Goal: Find specific page/section: Find specific page/section

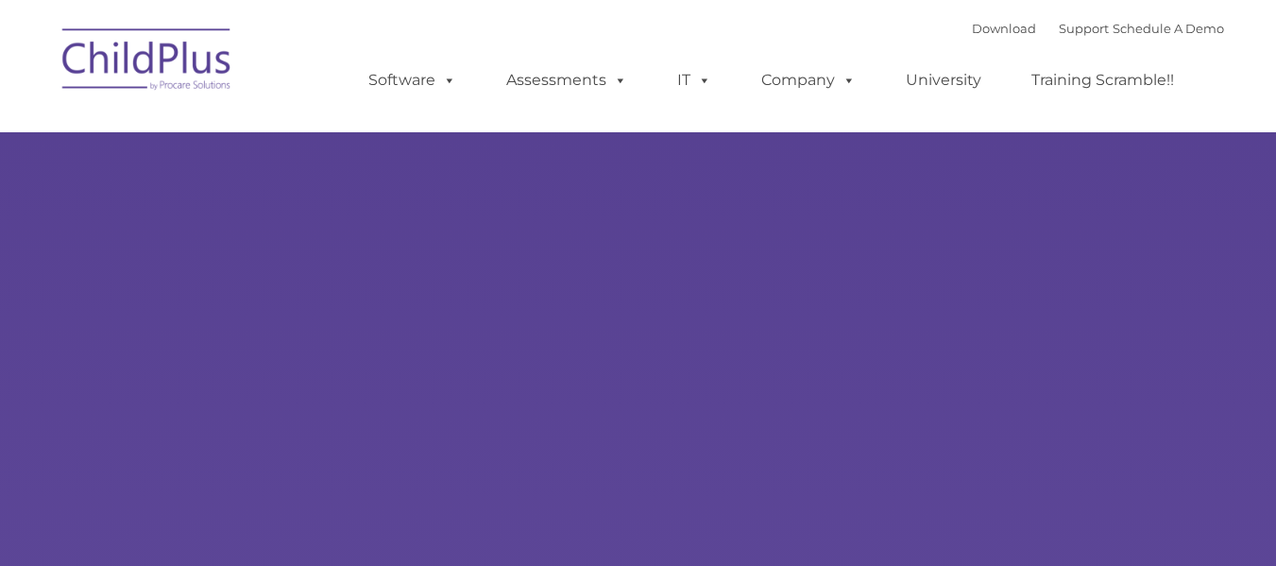
type input ""
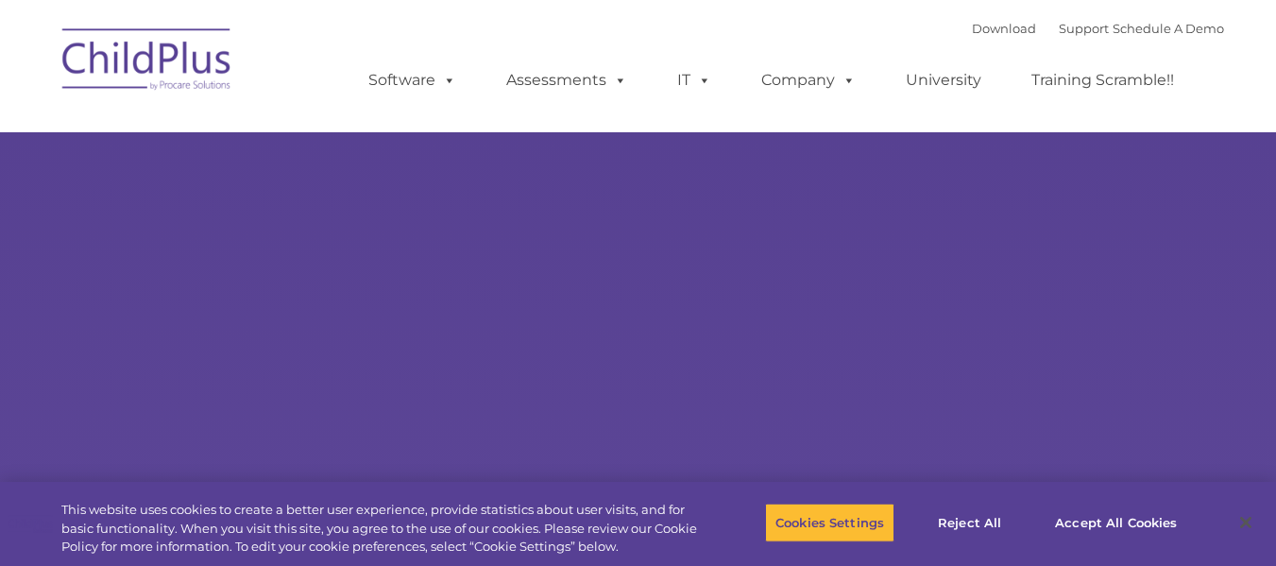
select select "MEDIUM"
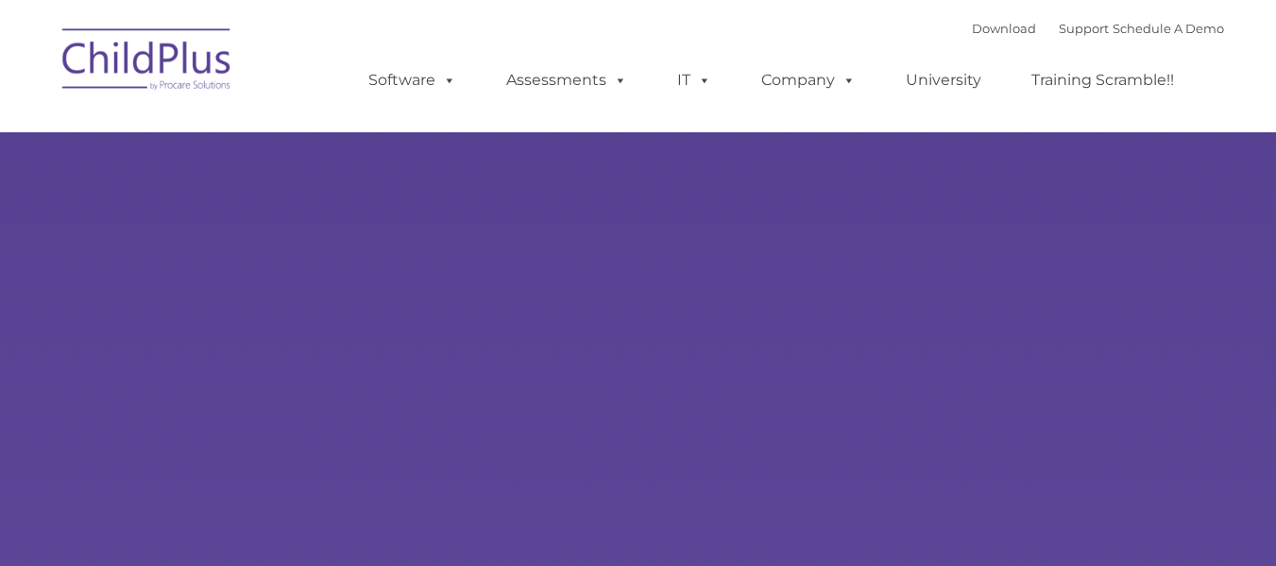
type input ""
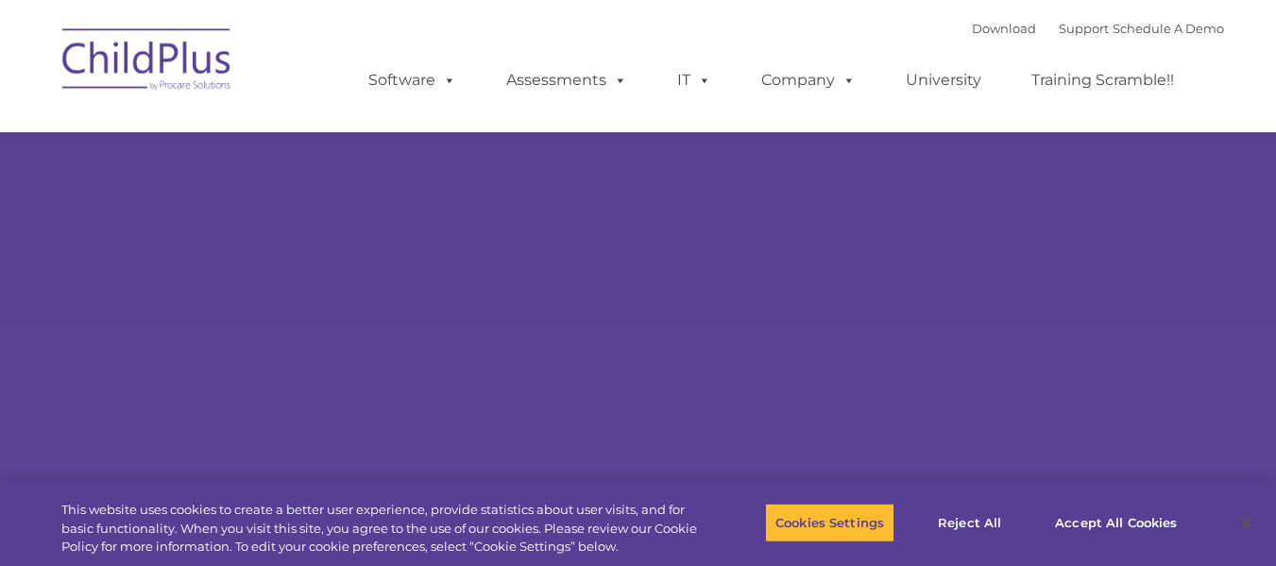
select select "MEDIUM"
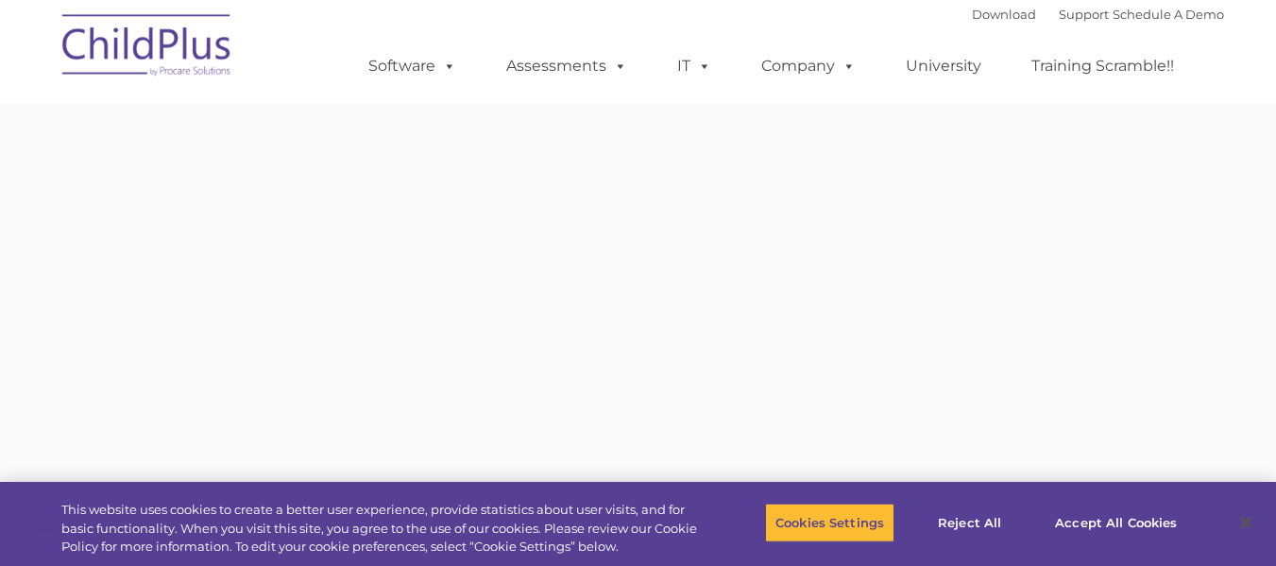
type input ""
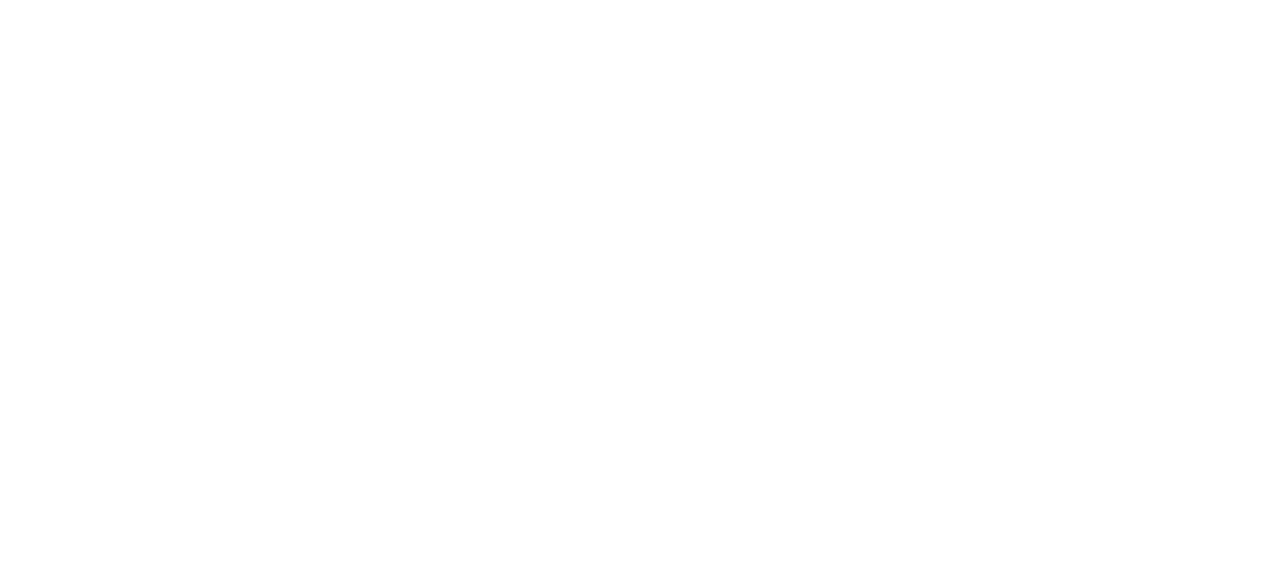
type input ""
